Goal: Navigation & Orientation: Understand site structure

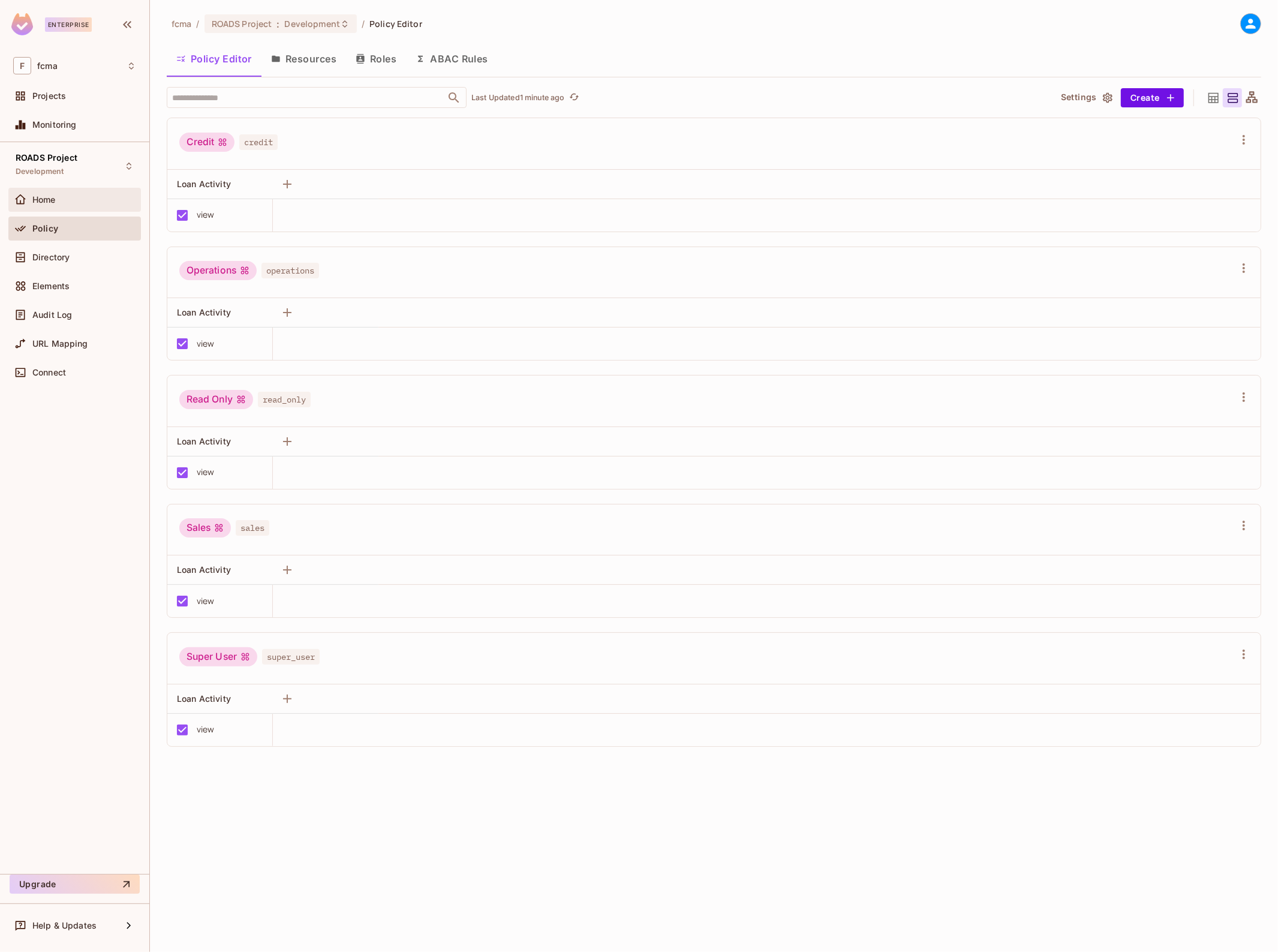
click at [44, 195] on span "Home" at bounding box center [44, 199] width 24 height 10
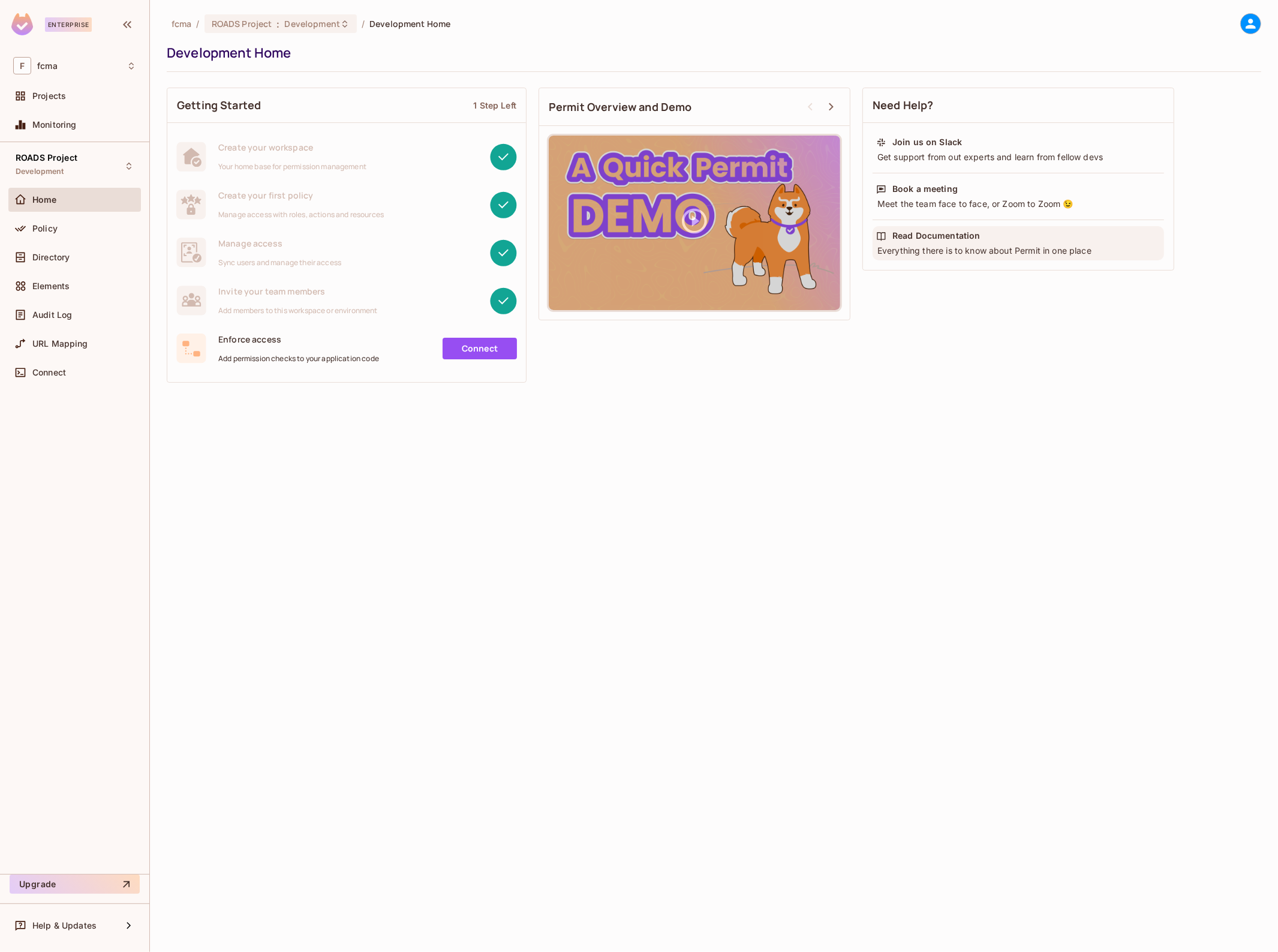
click at [924, 246] on div "Everything there is to know about Permit in one place" at bounding box center [1018, 250] width 285 height 12
click at [60, 220] on div "Policy" at bounding box center [75, 228] width 133 height 24
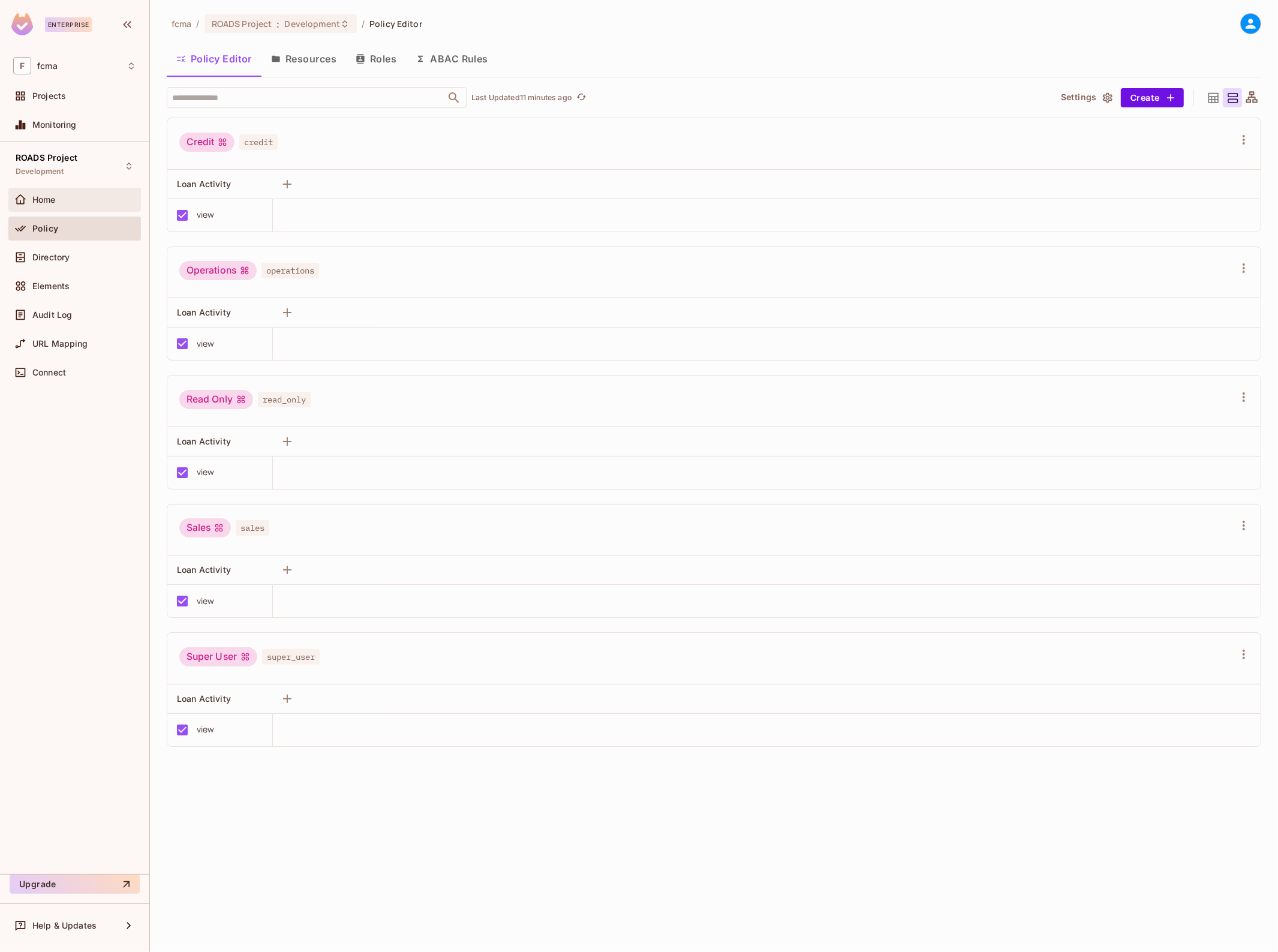
click at [50, 190] on div "Home" at bounding box center [75, 199] width 133 height 24
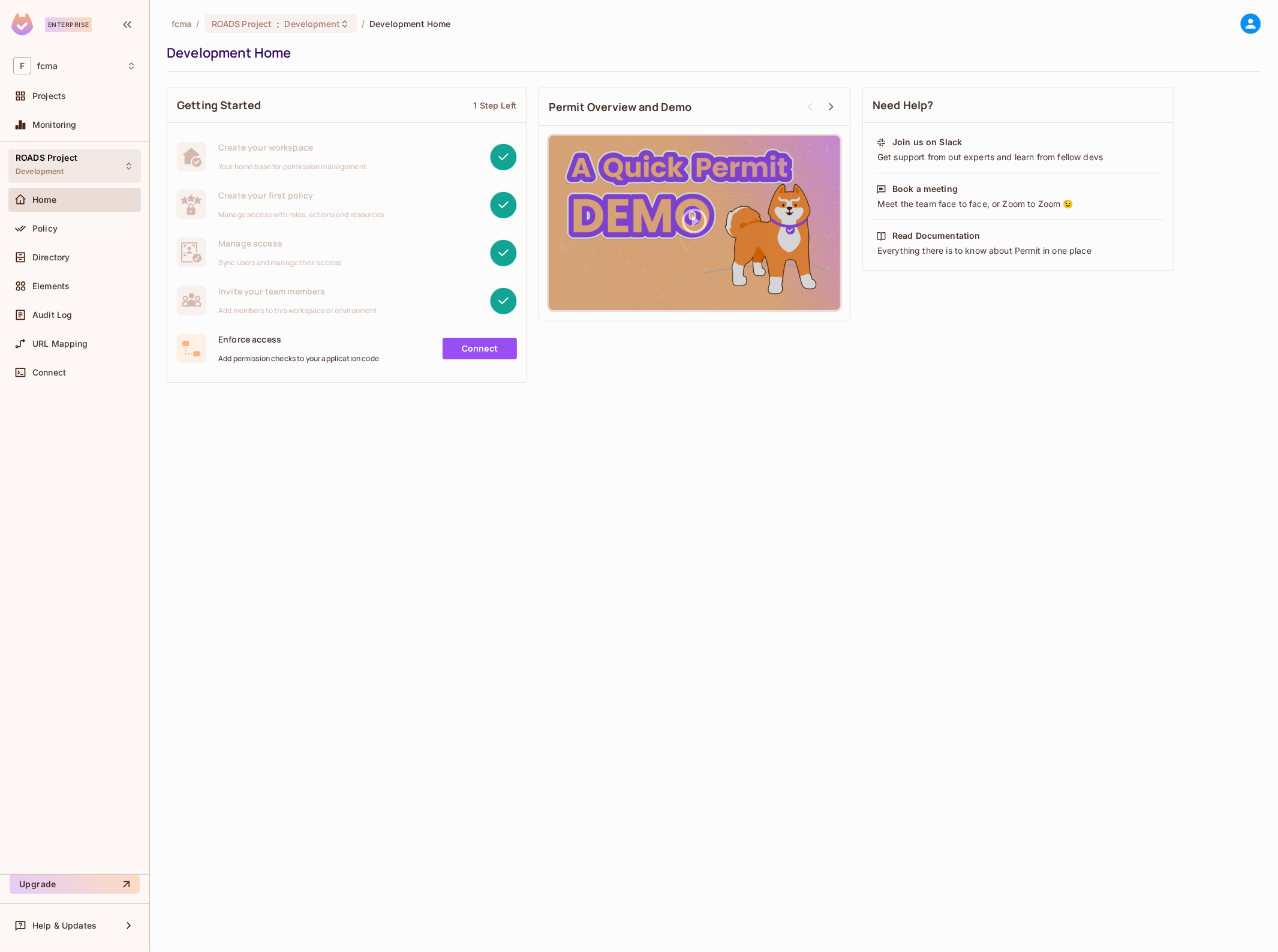
click at [47, 163] on span "ROADS Project" at bounding box center [46, 158] width 62 height 10
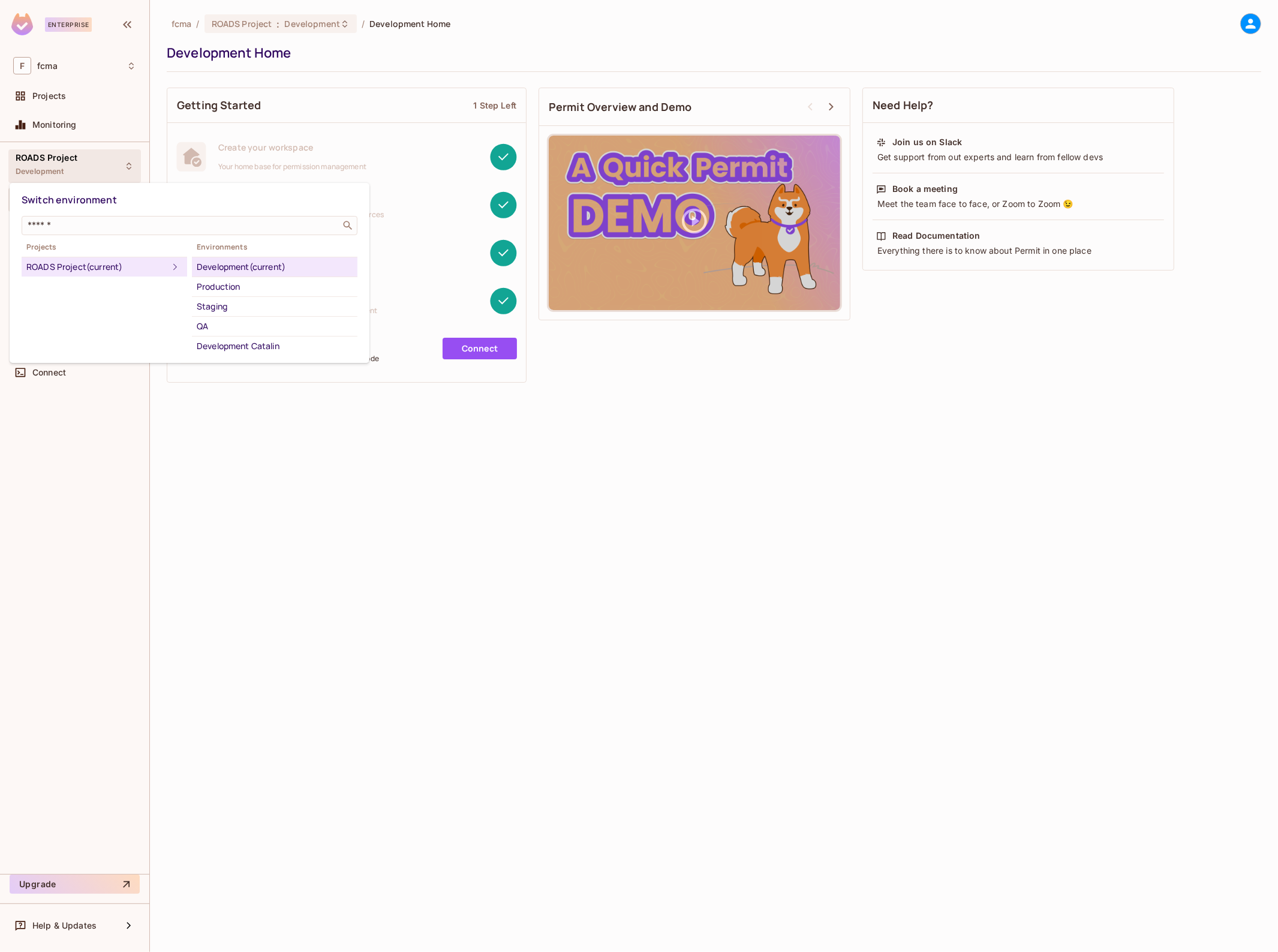
click at [249, 258] on li "Development (current)" at bounding box center [274, 267] width 165 height 20
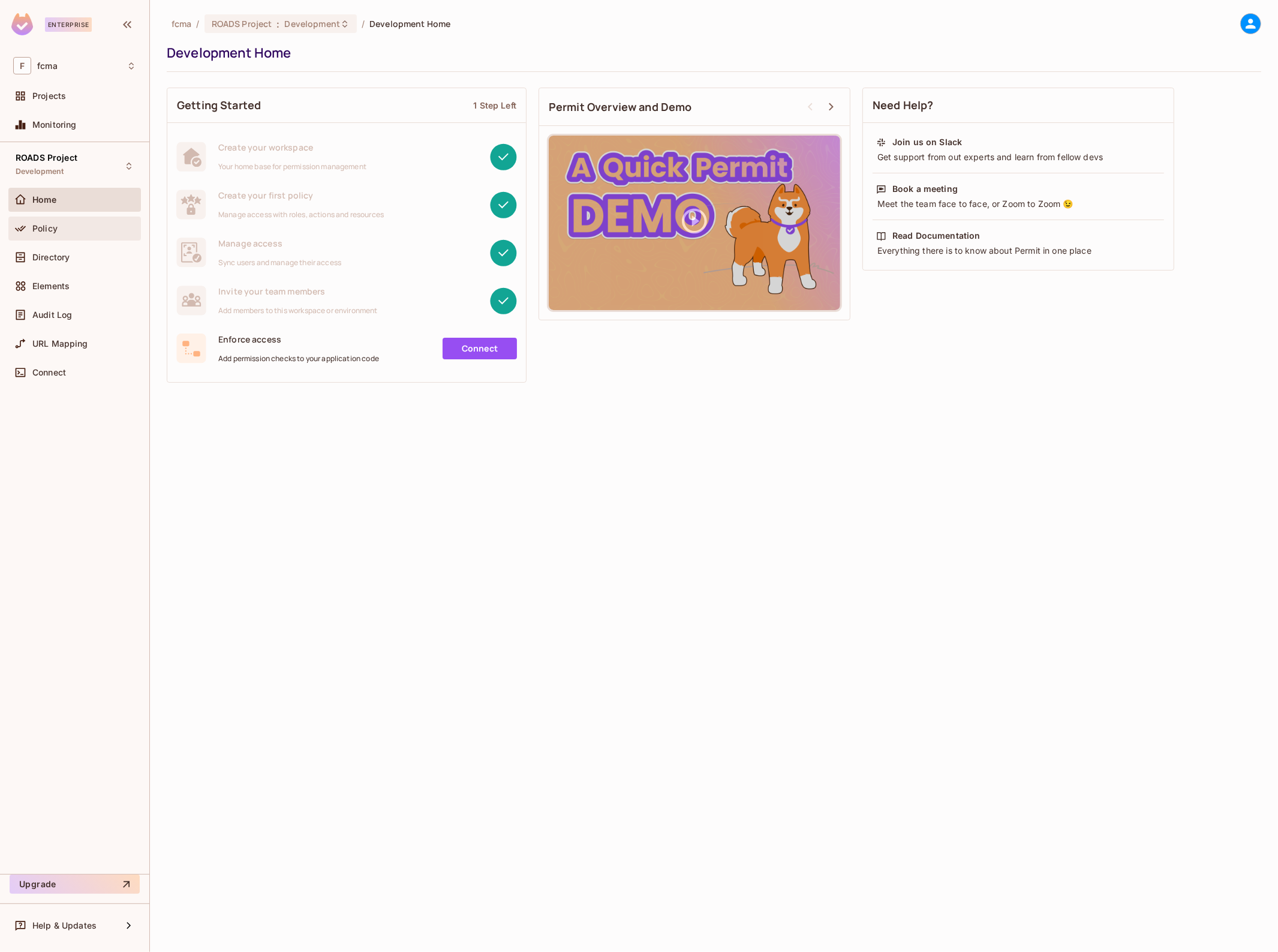
click at [55, 229] on span "Policy" at bounding box center [45, 229] width 25 height 10
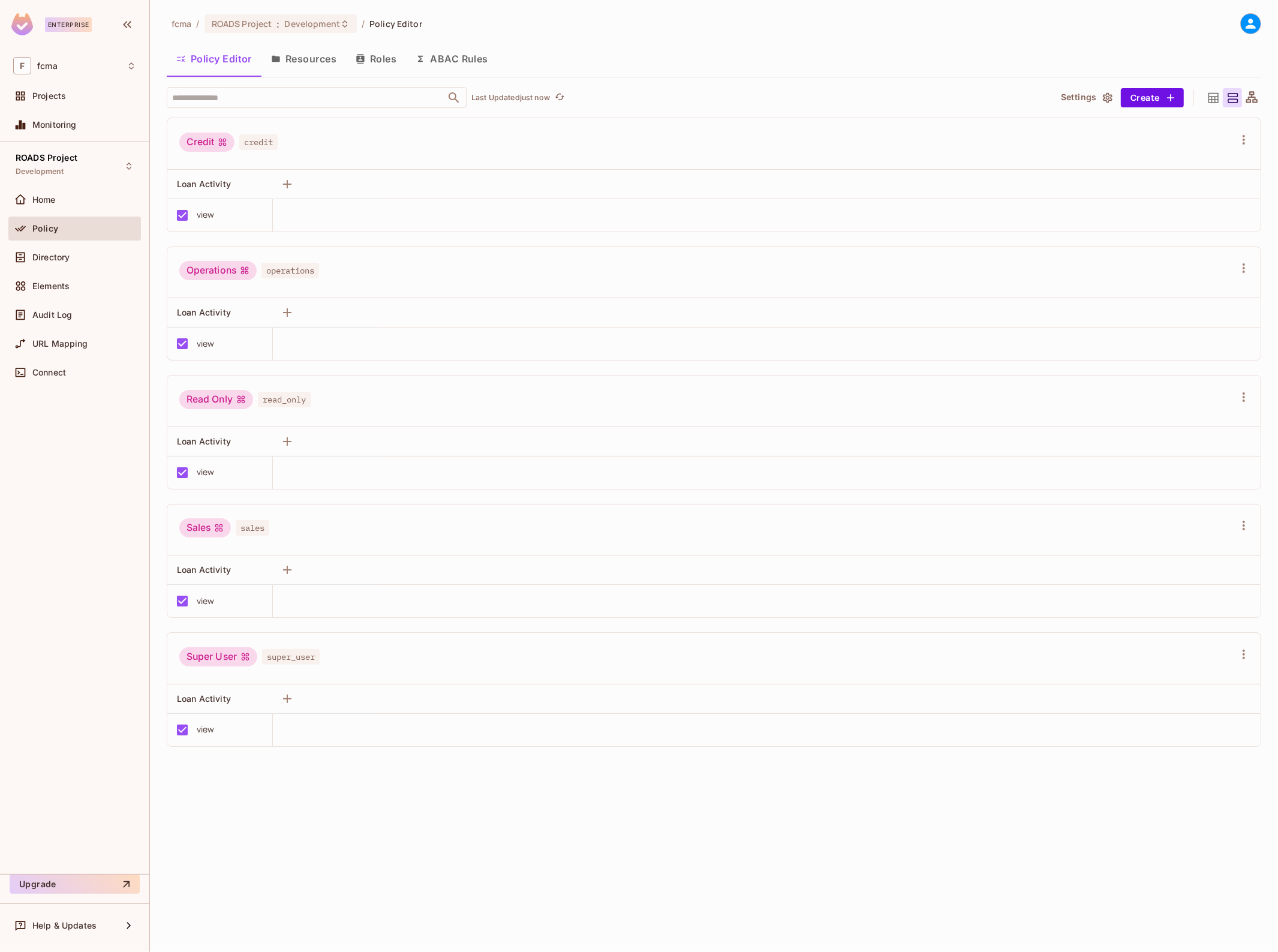
click at [306, 60] on button "Resources" at bounding box center [303, 59] width 84 height 30
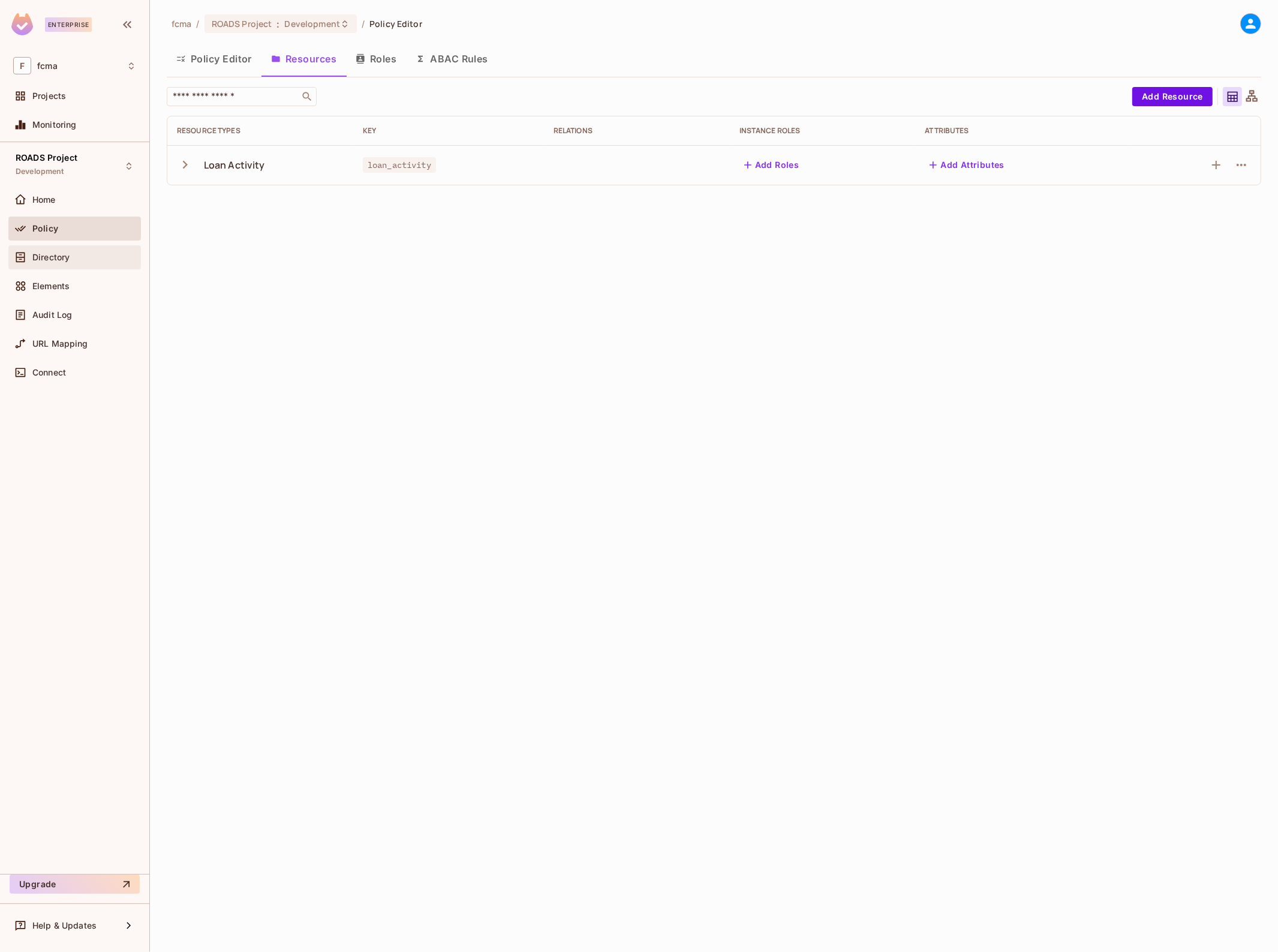
click at [68, 253] on span "Directory" at bounding box center [50, 257] width 37 height 10
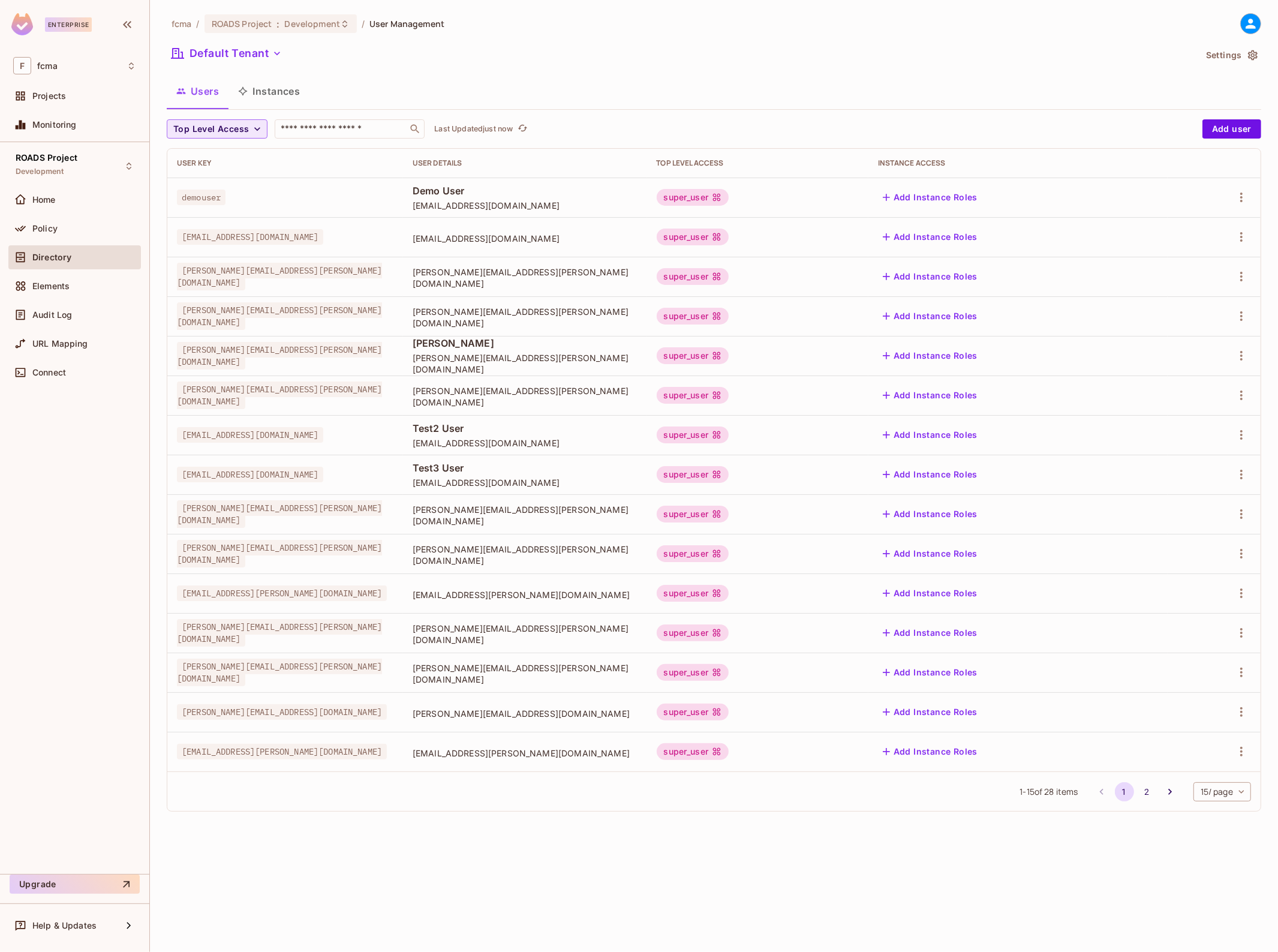
click at [259, 127] on icon "button" at bounding box center [257, 128] width 12 height 12
click at [259, 127] on div at bounding box center [639, 476] width 1278 height 952
click at [273, 93] on button "Instances" at bounding box center [269, 91] width 81 height 30
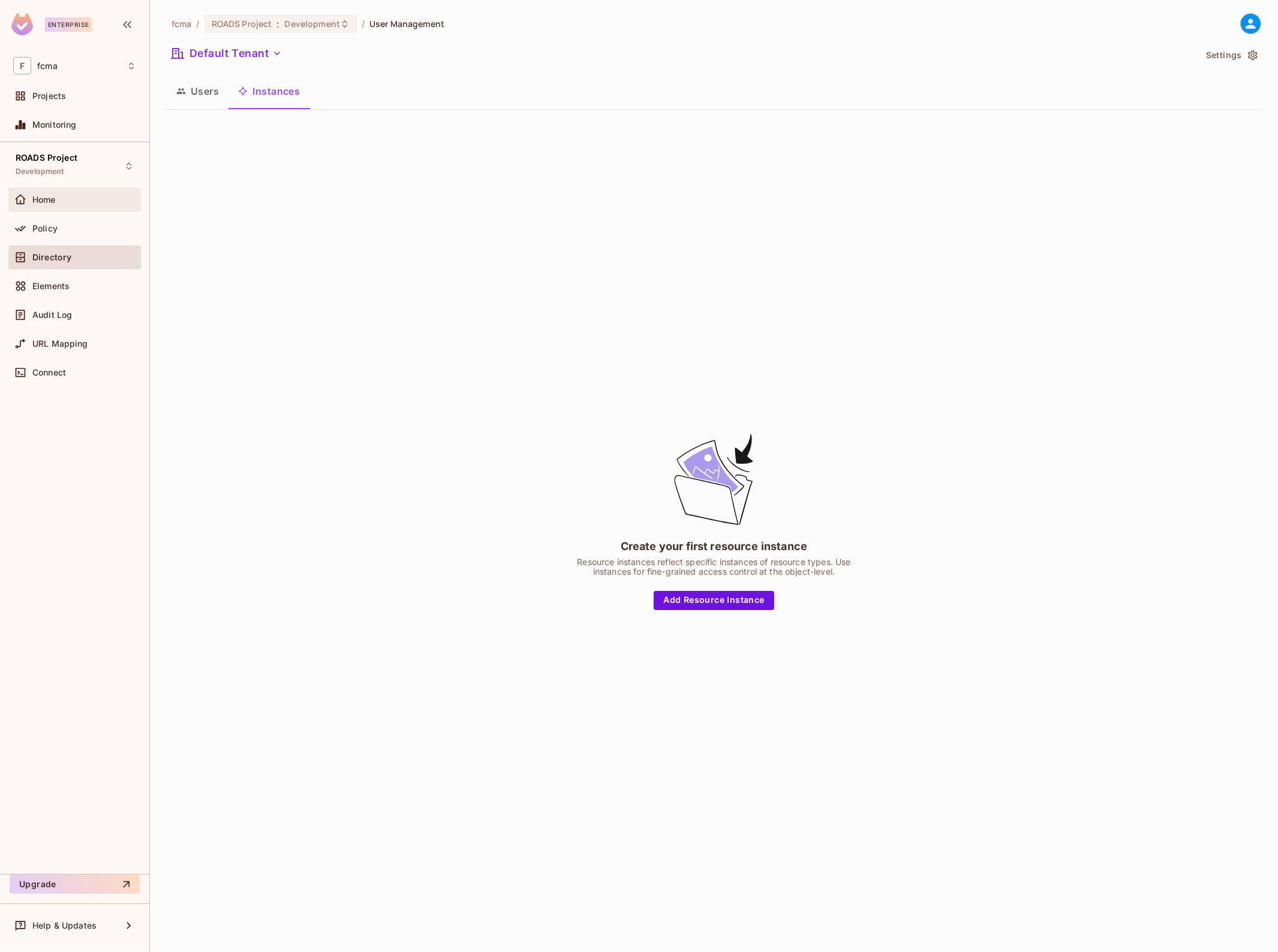
click at [47, 199] on span "Home" at bounding box center [44, 199] width 24 height 10
